Goal: Information Seeking & Learning: Understand process/instructions

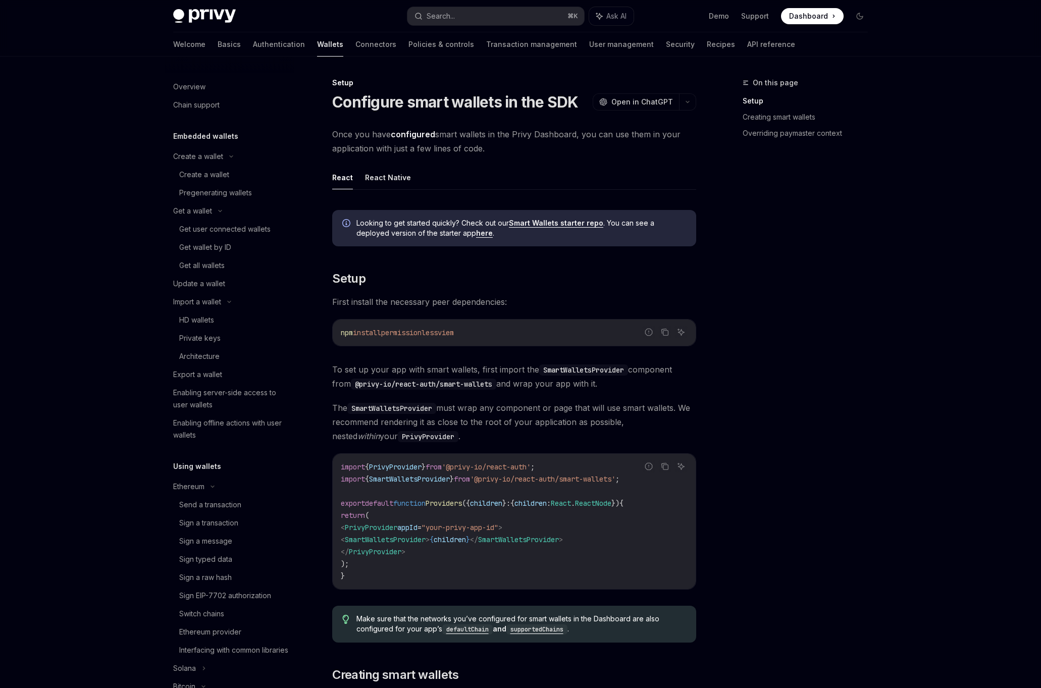
scroll to position [389, 0]
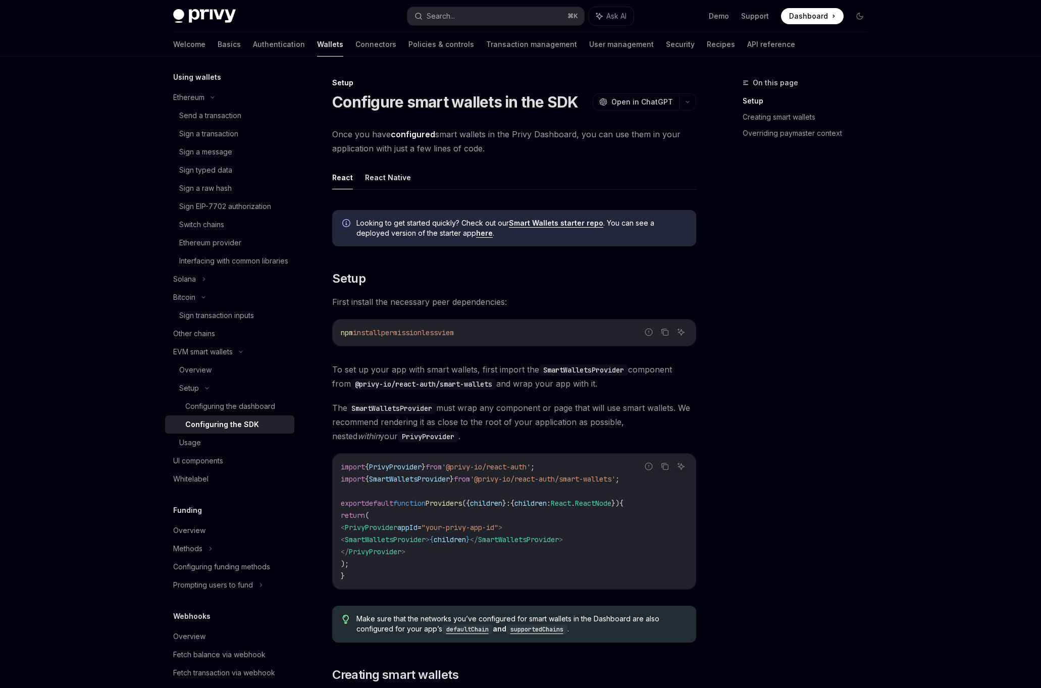
click at [471, 461] on code "import { PrivyProvider } from '@privy-io/react-auth' ; import { SmartWalletsPro…" at bounding box center [514, 521] width 347 height 121
click at [418, 529] on span "appId" at bounding box center [407, 527] width 20 height 9
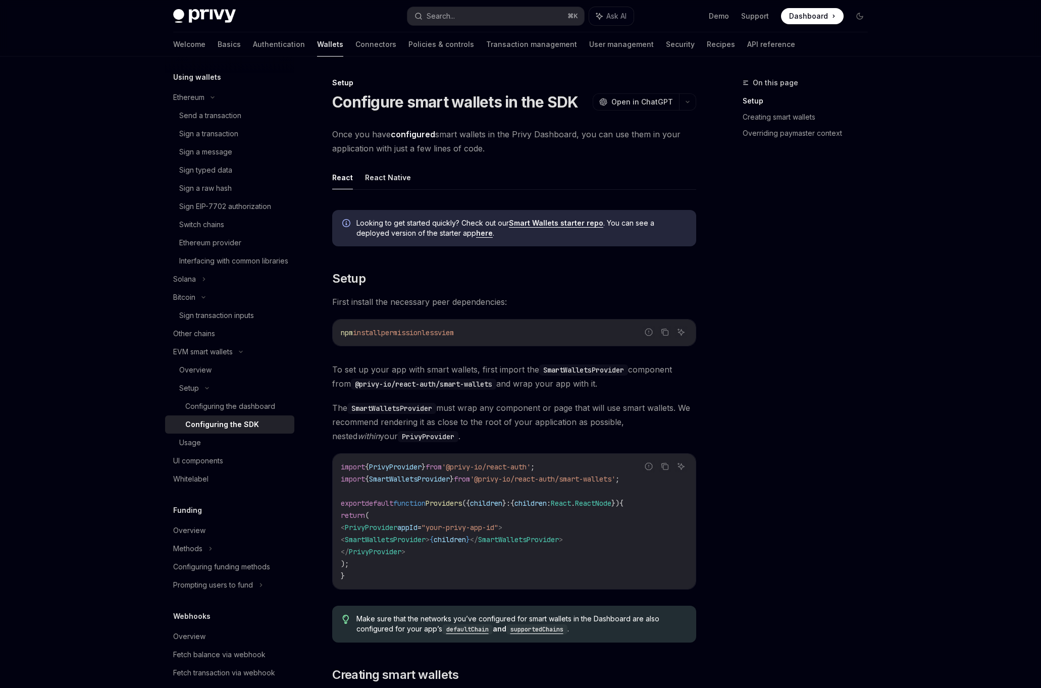
click at [418, 529] on span "appId" at bounding box center [407, 527] width 20 height 9
click at [432, 554] on code "import { PrivyProvider } from '@privy-io/react-auth' ; import { SmartWalletsPro…" at bounding box center [514, 521] width 347 height 121
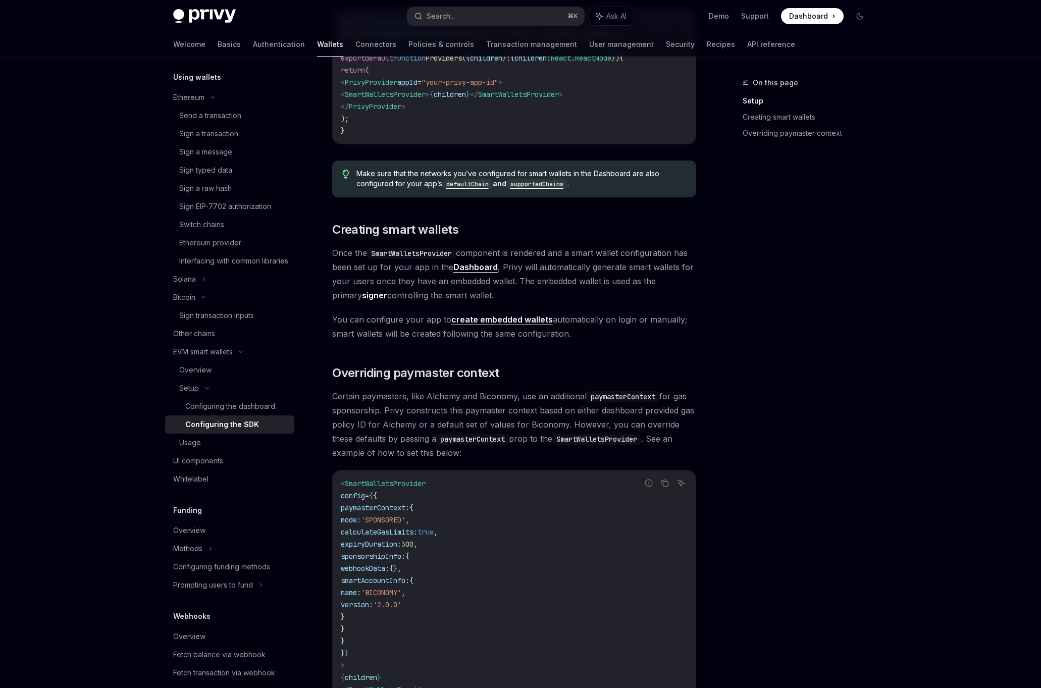
scroll to position [627, 0]
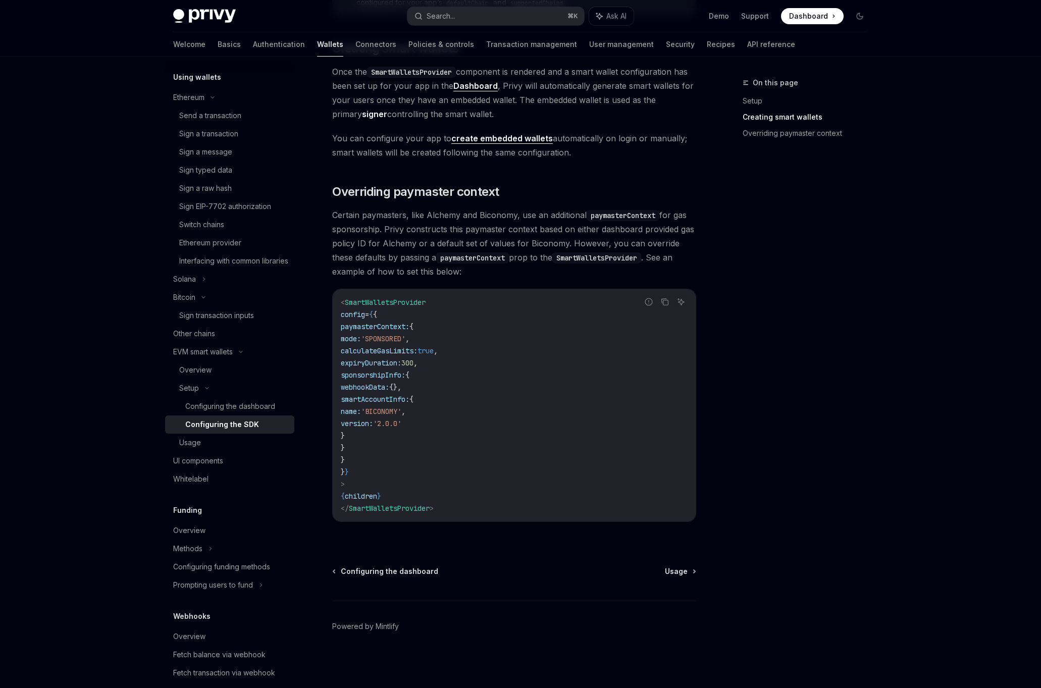
click at [373, 423] on span "version:" at bounding box center [357, 423] width 32 height 9
click at [407, 475] on code "< SmartWalletsProvider config = { { paymasterContext: { mode: 'SPONSORED' , cal…" at bounding box center [514, 405] width 347 height 218
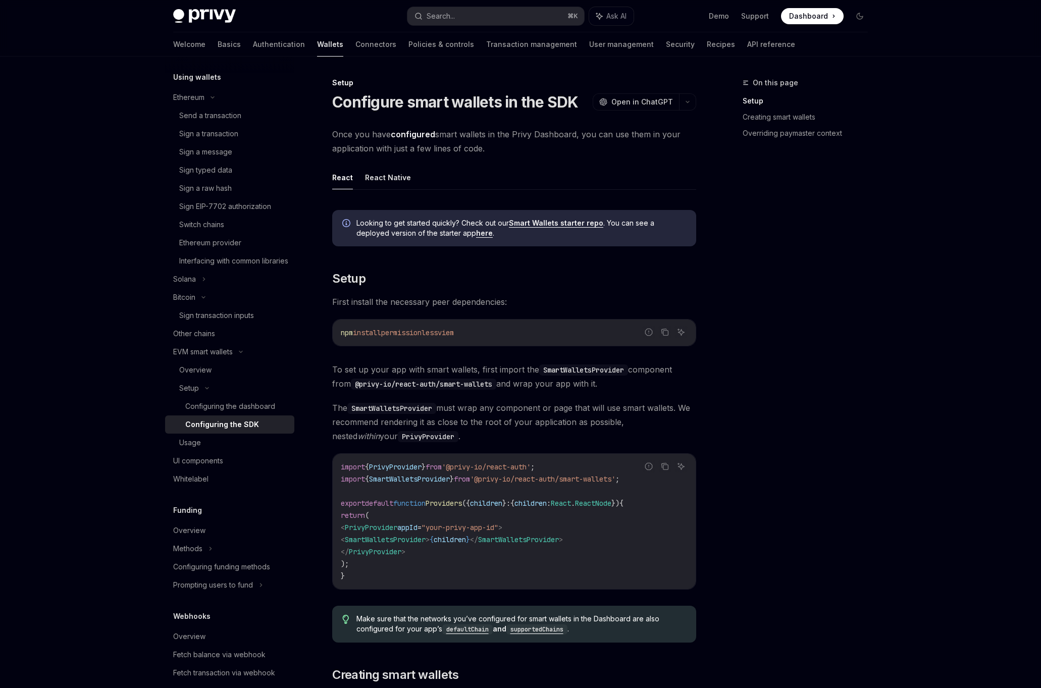
click at [407, 475] on span "SmartWalletsProvider" at bounding box center [409, 479] width 81 height 9
click at [407, 505] on span "function" at bounding box center [409, 503] width 32 height 9
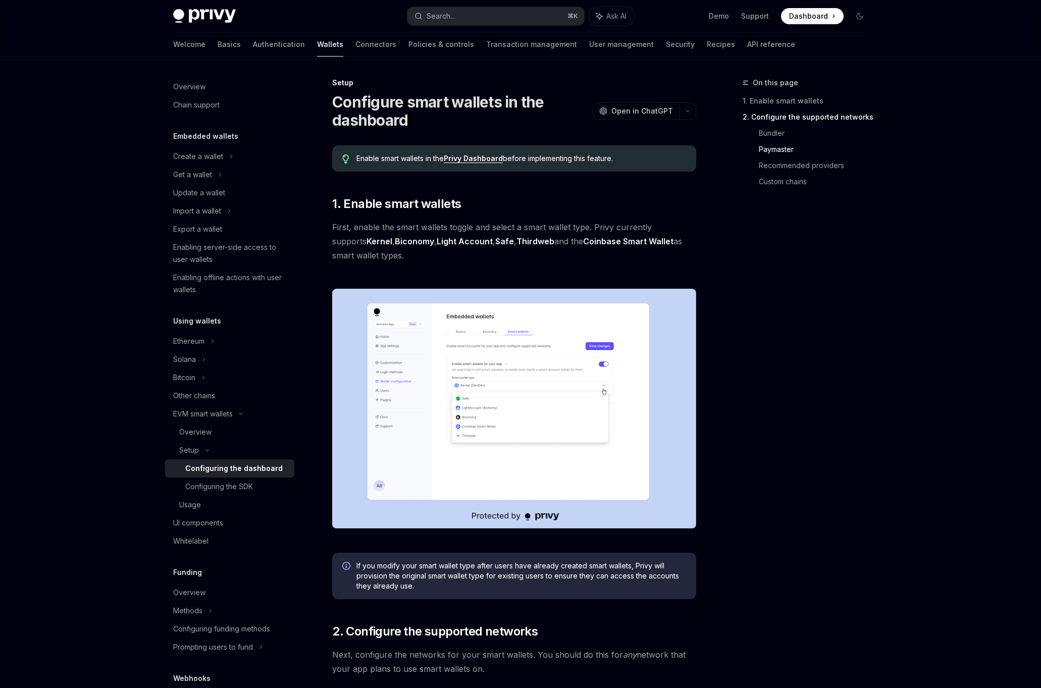
scroll to position [1148, 0]
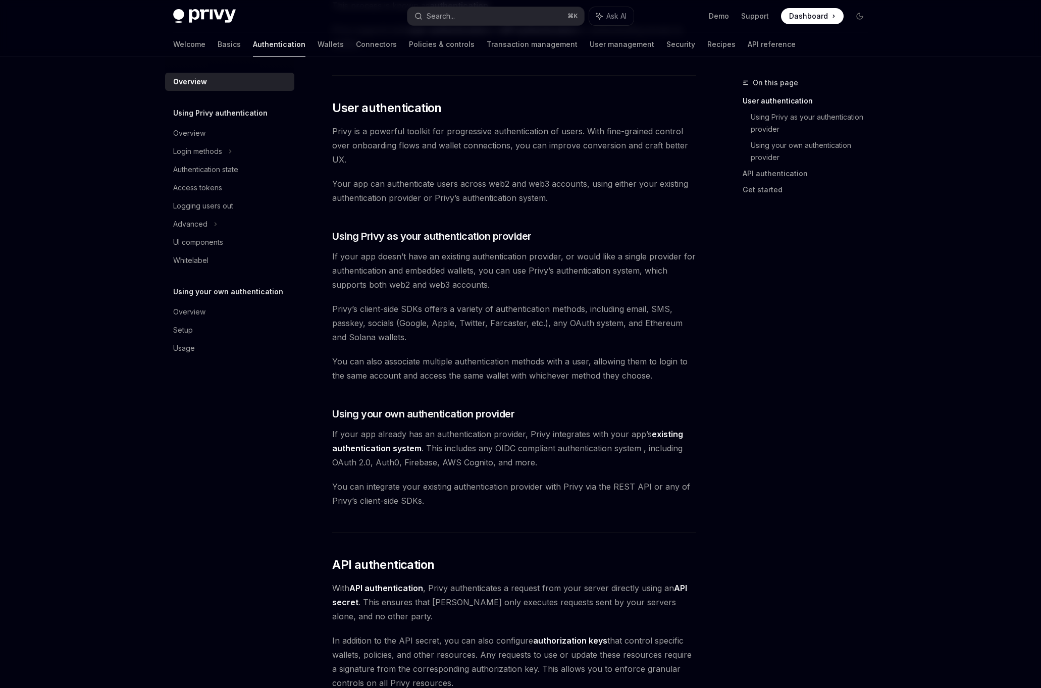
scroll to position [180, 0]
click at [391, 245] on div "Privy’s wallet system supports granular controls on who can access wallets and …" at bounding box center [514, 434] width 364 height 1005
click at [377, 321] on span "Privy’s client-side SDKs offers a variety of authentication methods, including …" at bounding box center [514, 323] width 364 height 42
